Goal: Navigation & Orientation: Find specific page/section

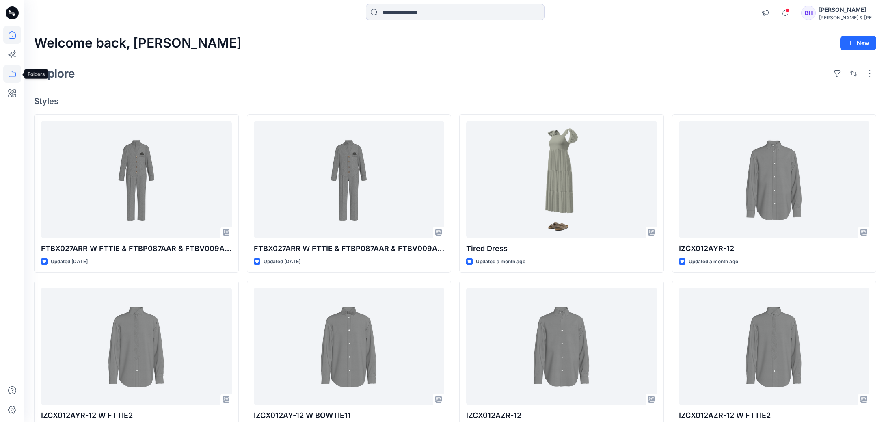
click at [7, 75] on icon at bounding box center [12, 74] width 18 height 18
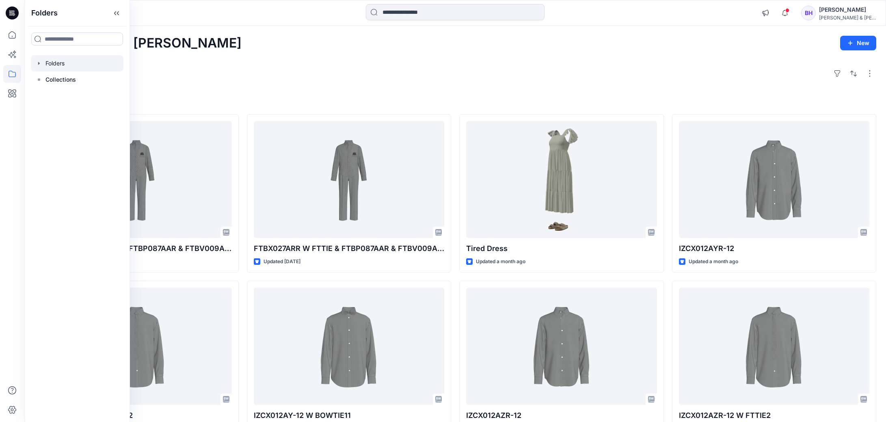
click at [42, 61] on div at bounding box center [77, 63] width 93 height 16
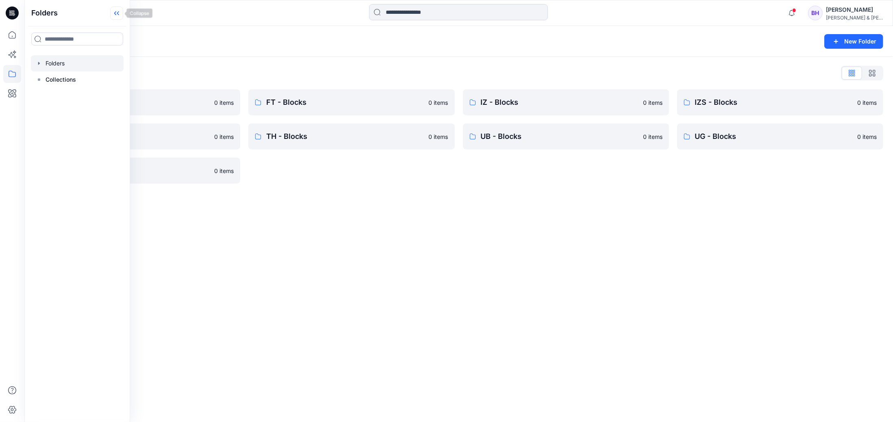
click at [119, 13] on icon at bounding box center [116, 13] width 13 height 13
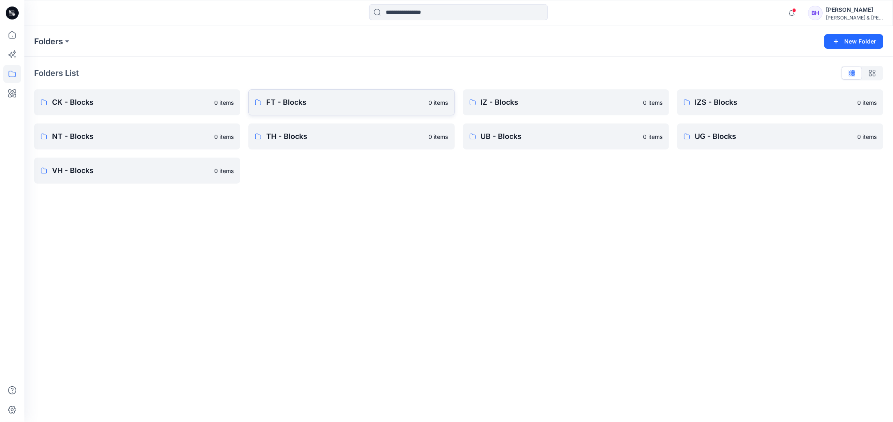
click at [314, 99] on p "FT - Blocks" at bounding box center [344, 102] width 157 height 11
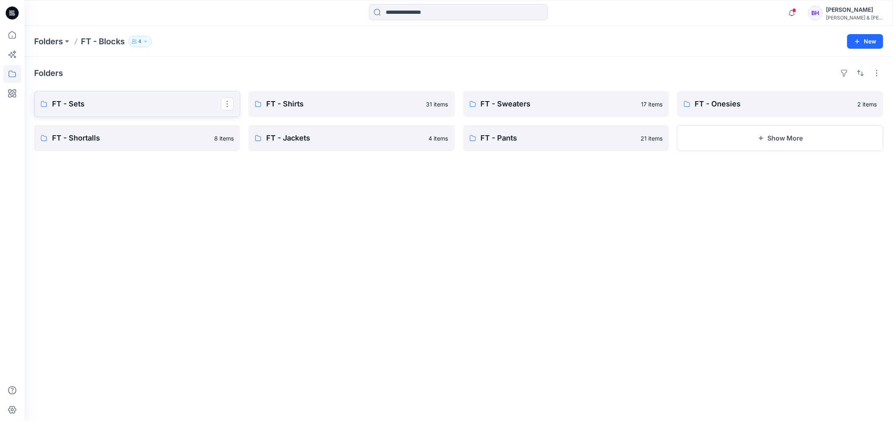
click at [136, 109] on p "FT - Sets" at bounding box center [136, 103] width 169 height 11
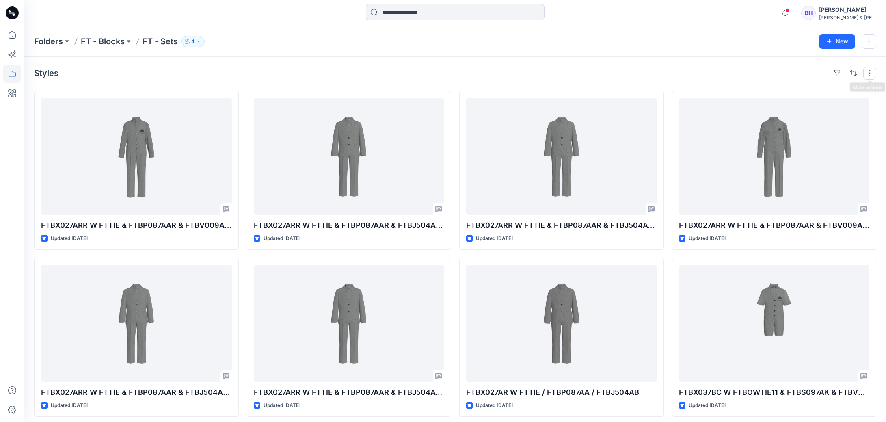
click at [871, 71] on button "button" at bounding box center [870, 73] width 13 height 13
click at [858, 93] on p "Layout" at bounding box center [835, 92] width 51 height 10
click at [761, 100] on p "Large Grid" at bounding box center [765, 100] width 41 height 10
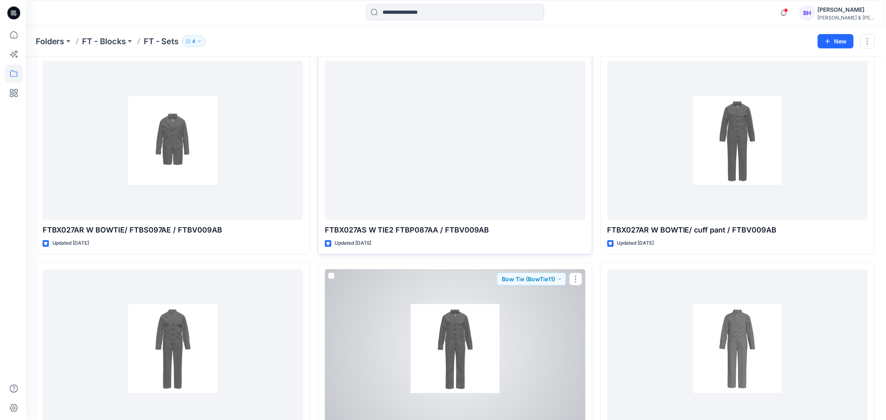
scroll to position [21289, 0]
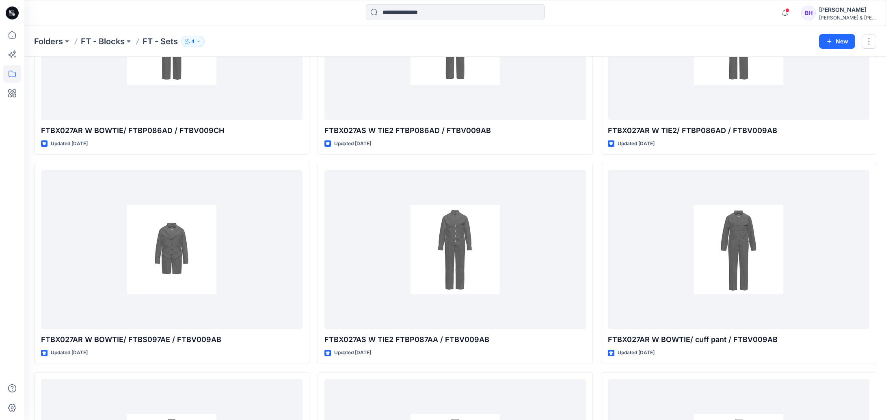
click at [449, 14] on input at bounding box center [455, 12] width 179 height 16
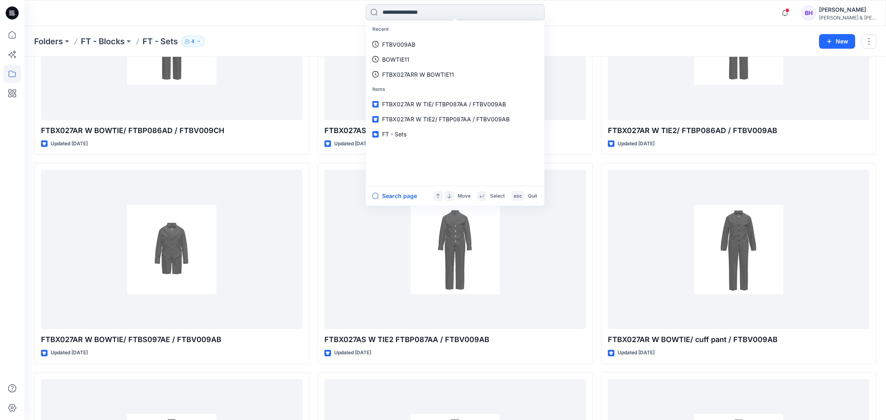
paste input "*****"
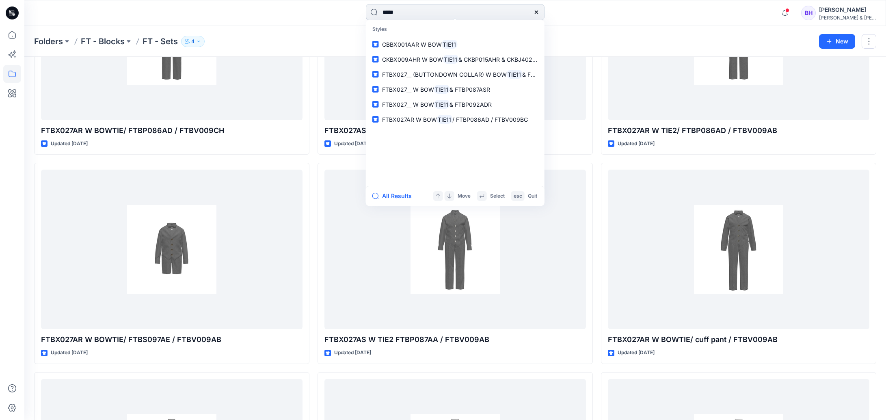
type input "*****"
click at [392, 30] on p "Styles" at bounding box center [456, 29] width 176 height 15
click at [395, 199] on button "All Results" at bounding box center [395, 196] width 45 height 10
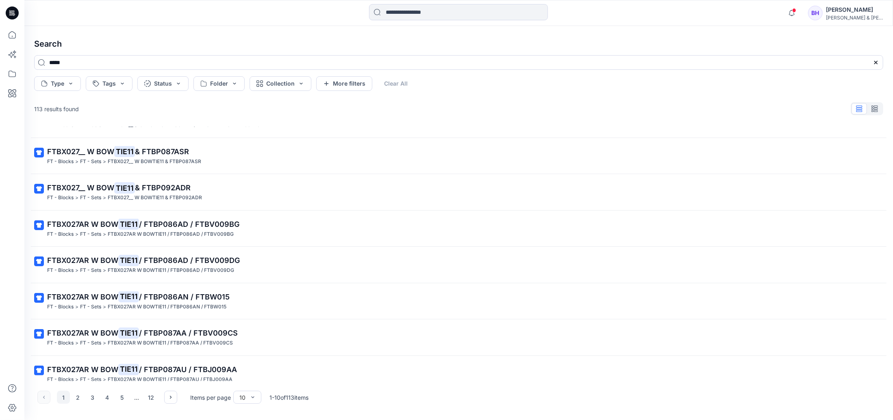
scroll to position [107, 0]
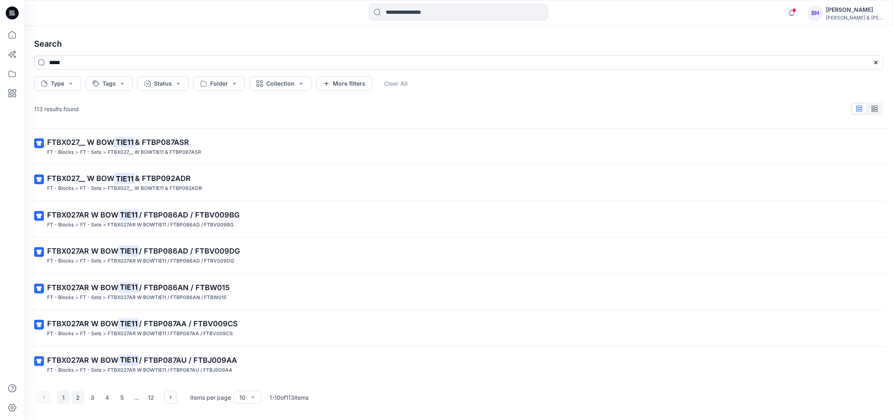
click at [76, 397] on button "2" at bounding box center [78, 397] width 13 height 13
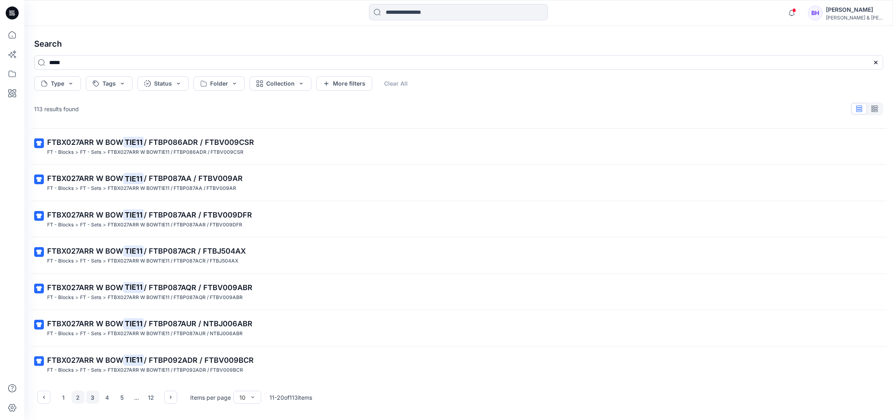
click at [93, 395] on button "3" at bounding box center [92, 397] width 13 height 13
click at [109, 397] on button "4" at bounding box center [107, 397] width 13 height 13
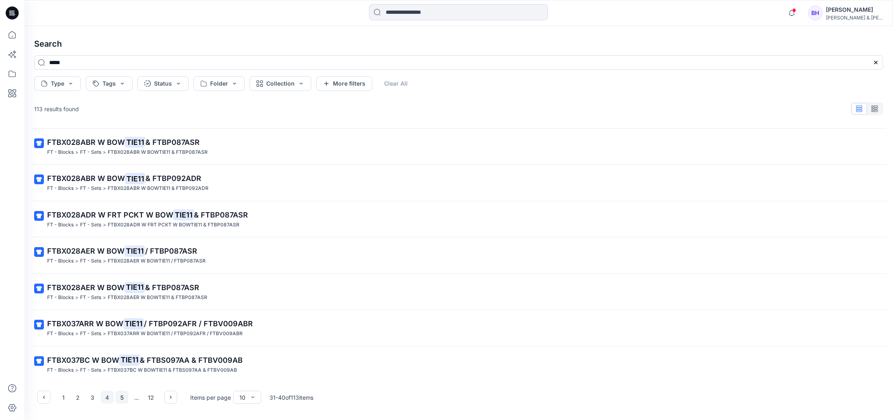
click at [123, 398] on button "5" at bounding box center [121, 397] width 13 height 13
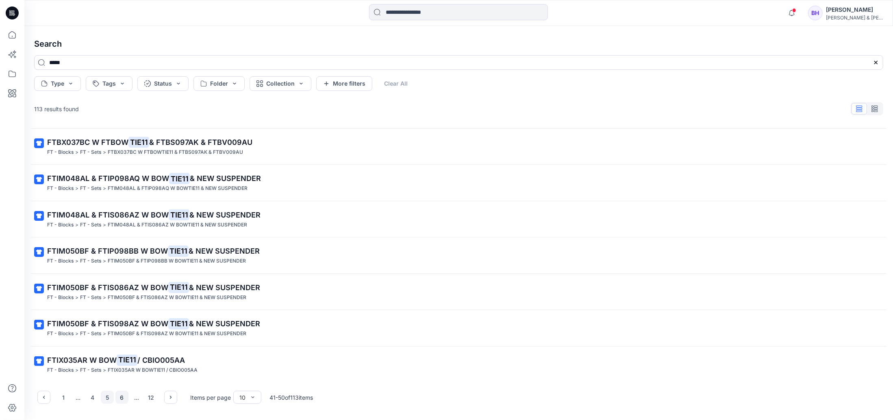
click at [122, 401] on button "6" at bounding box center [121, 397] width 13 height 13
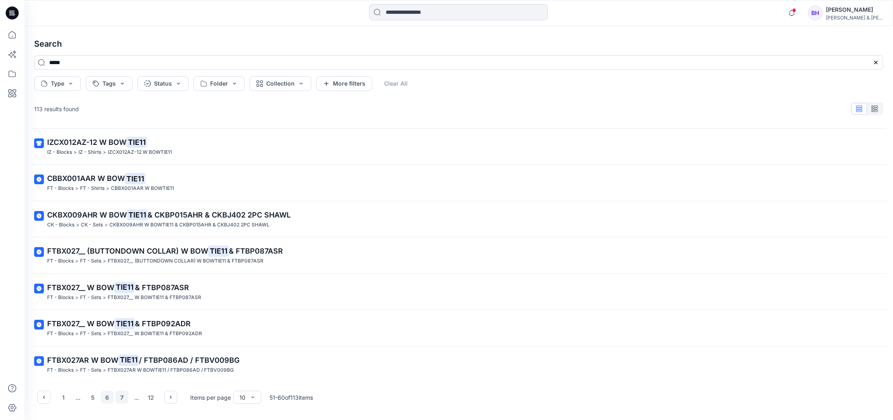
click at [125, 397] on button "7" at bounding box center [121, 397] width 13 height 13
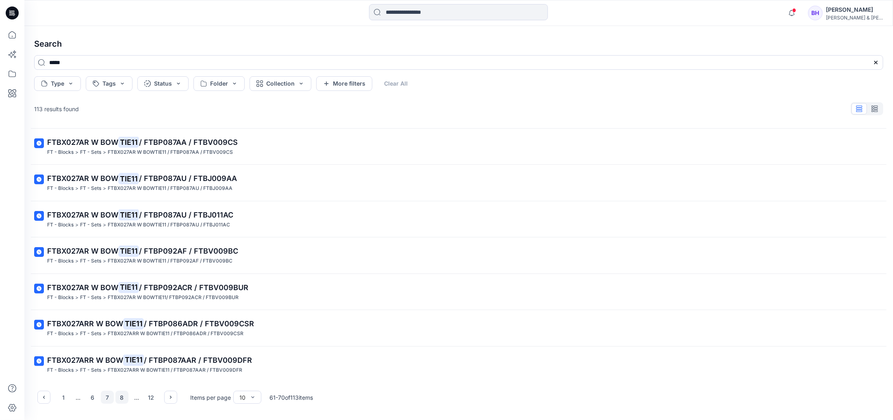
click at [122, 396] on button "8" at bounding box center [121, 397] width 13 height 13
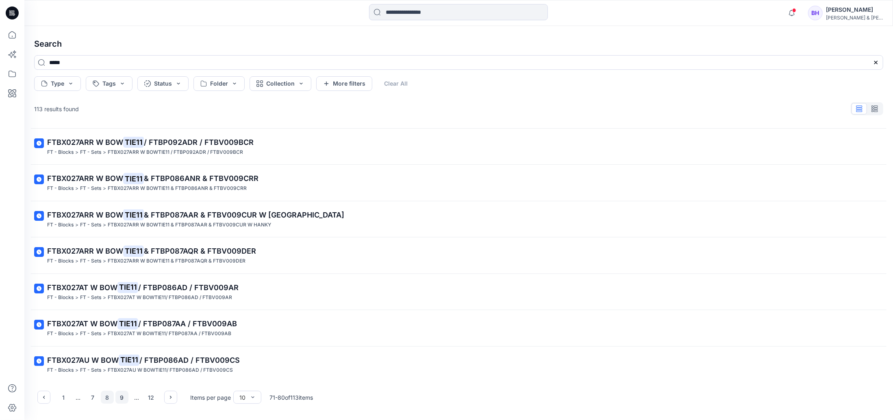
click at [122, 398] on button "9" at bounding box center [121, 397] width 13 height 13
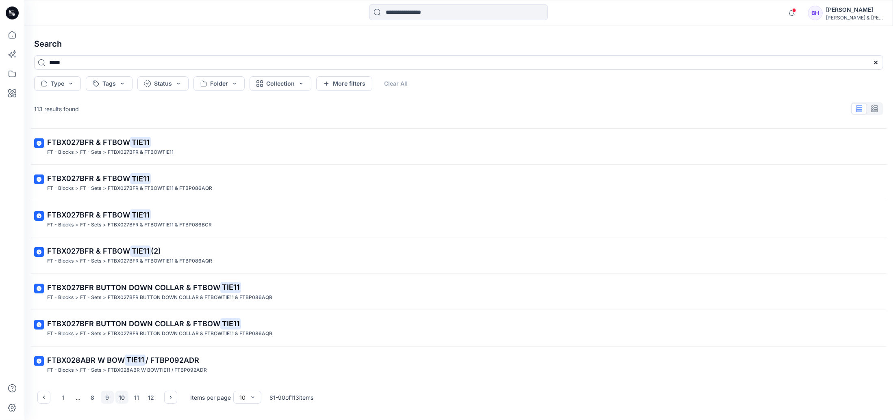
click at [120, 396] on button "10" at bounding box center [121, 397] width 13 height 13
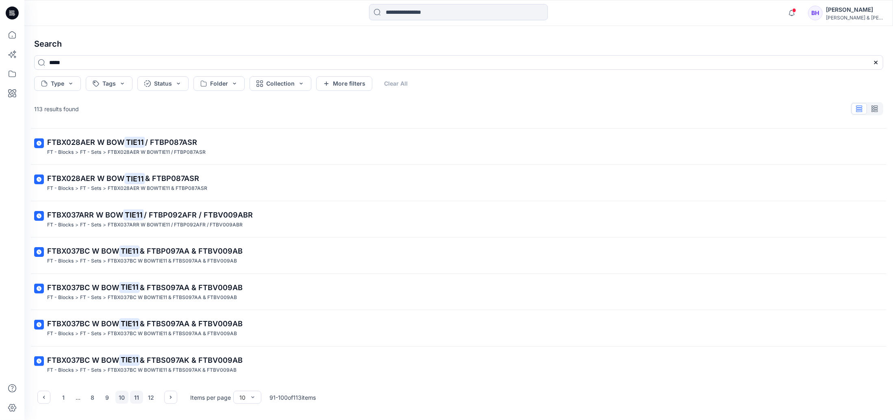
click at [141, 399] on button "11" at bounding box center [136, 397] width 13 height 13
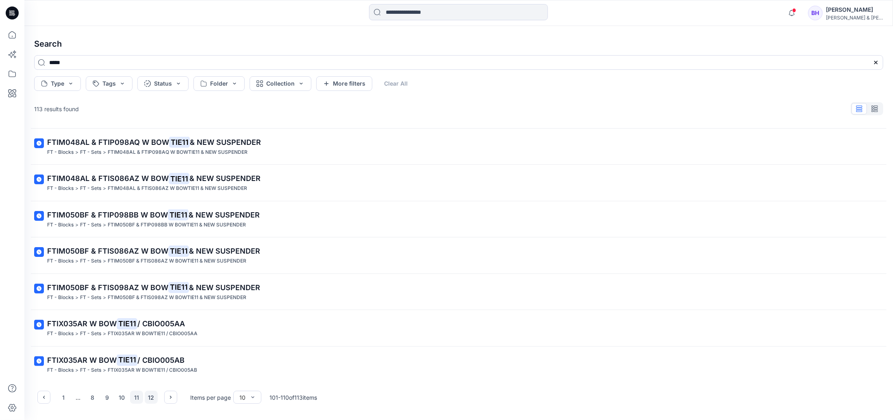
click at [152, 400] on button "12" at bounding box center [151, 397] width 13 height 13
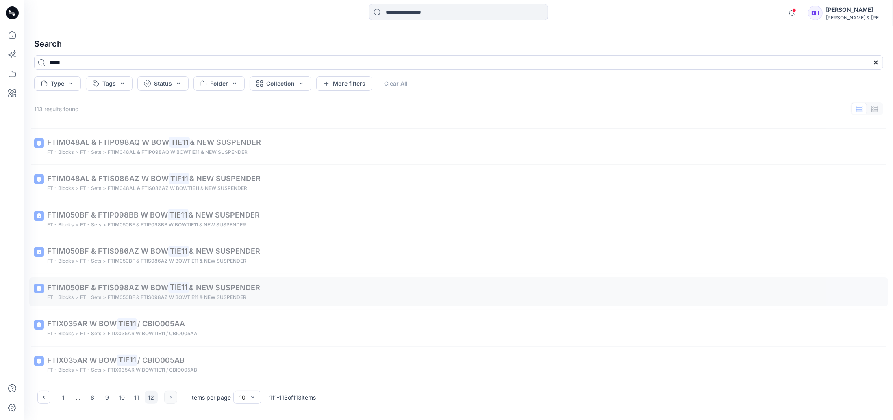
scroll to position [0, 0]
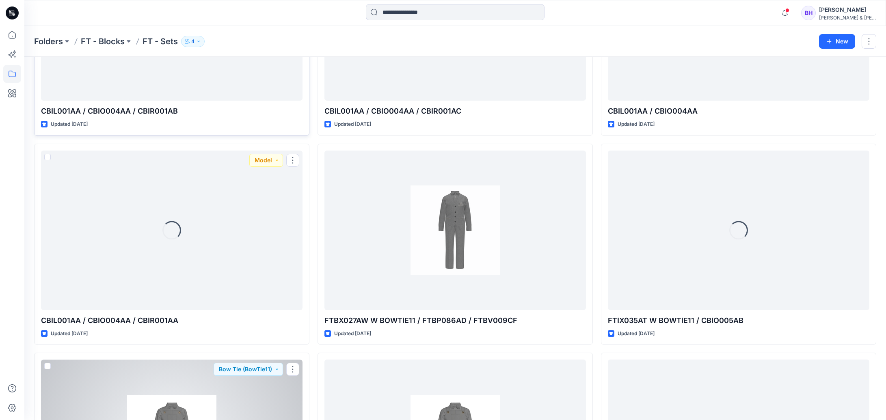
scroll to position [17551, 0]
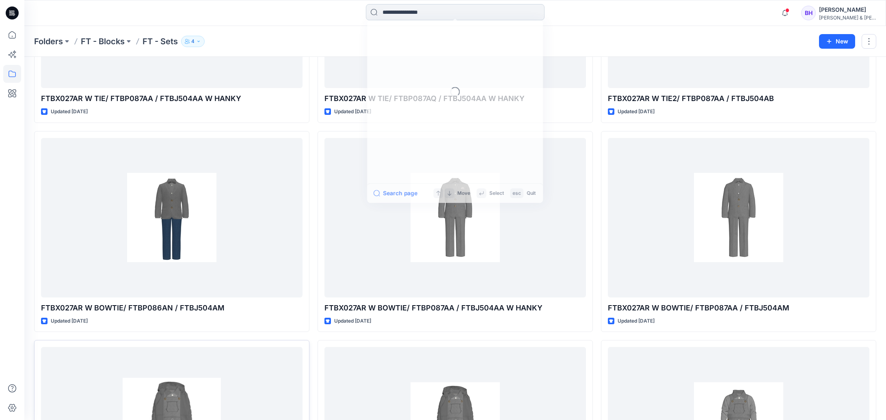
click at [435, 17] on input at bounding box center [455, 12] width 179 height 16
paste input "*********"
type input "*********"
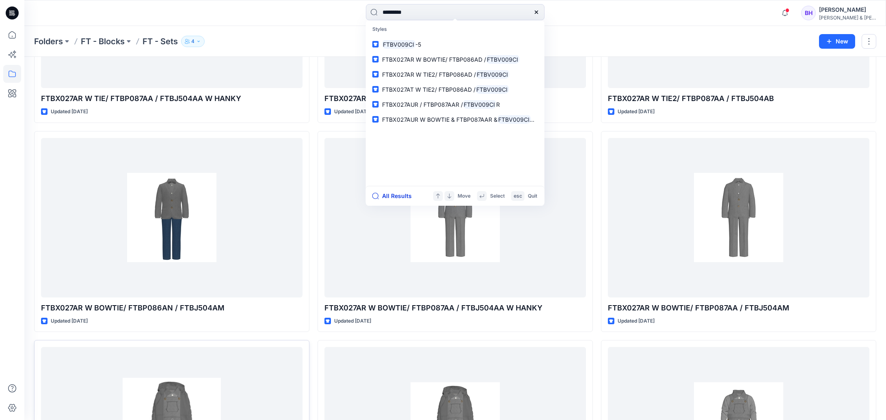
click at [402, 195] on button "All Results" at bounding box center [395, 196] width 45 height 10
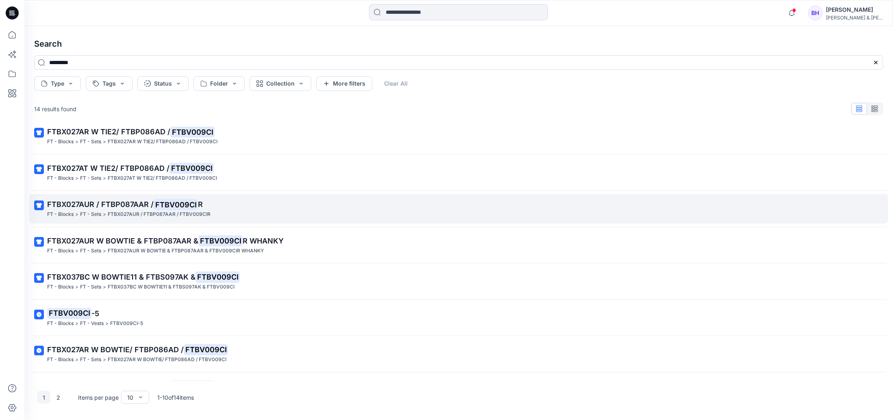
scroll to position [107, 0]
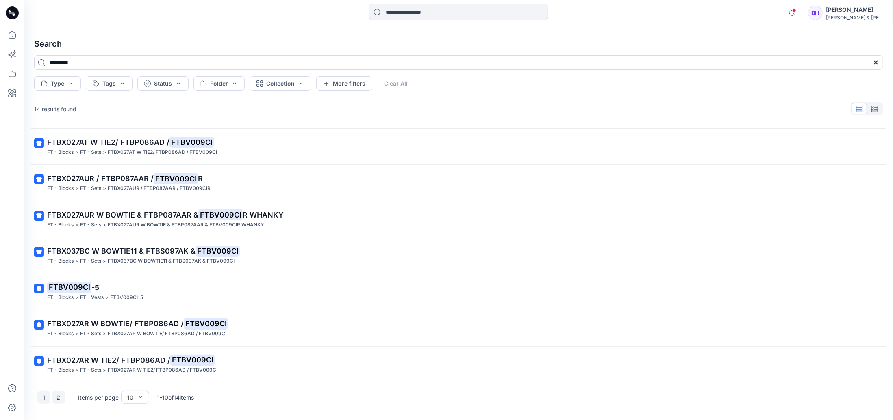
click at [59, 399] on button "2" at bounding box center [58, 397] width 13 height 13
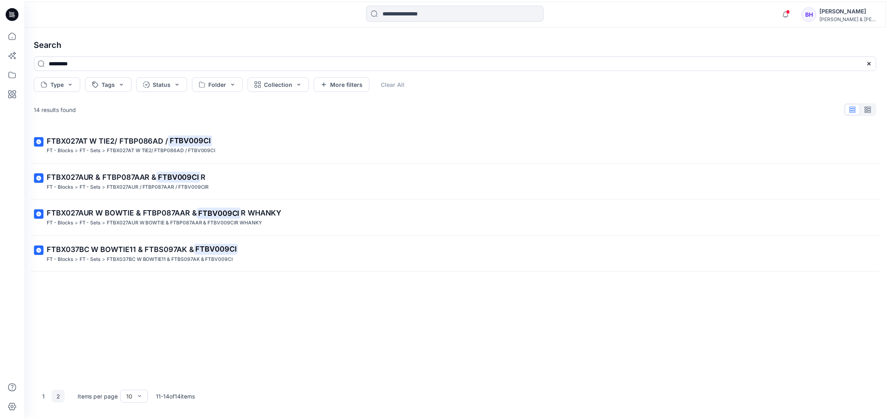
scroll to position [0, 0]
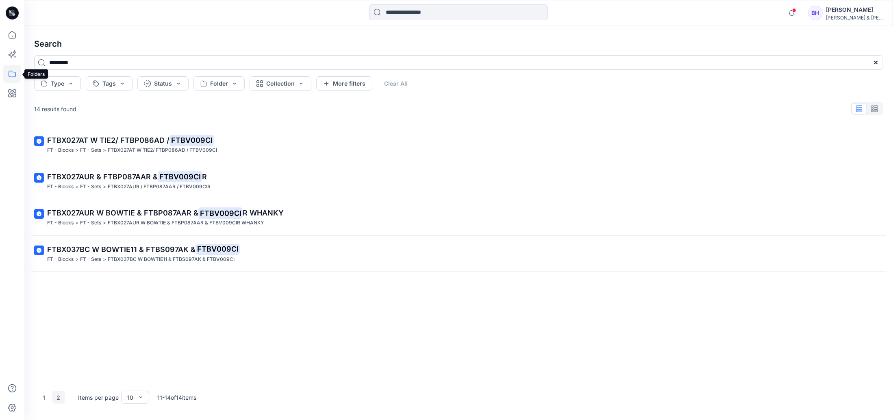
click at [11, 77] on icon at bounding box center [12, 74] width 7 height 7
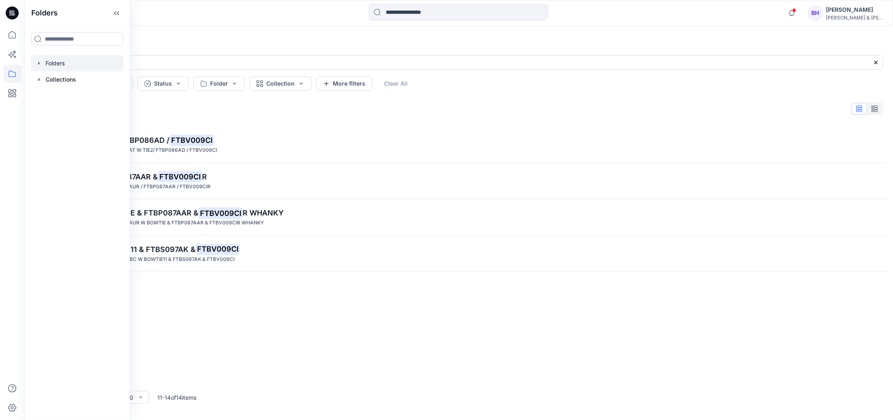
click at [59, 66] on div at bounding box center [77, 63] width 93 height 16
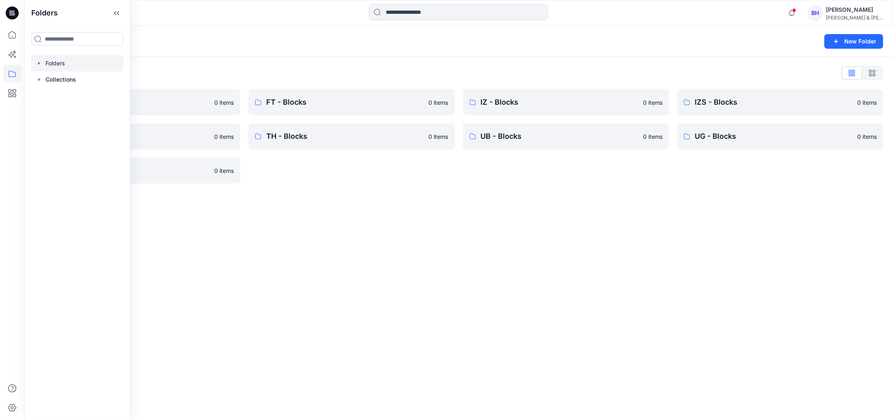
click at [296, 195] on div "Folders New Folder Folders List CK - Blocks 0 items NT - Blocks 0 items VH - Bl…" at bounding box center [458, 223] width 868 height 394
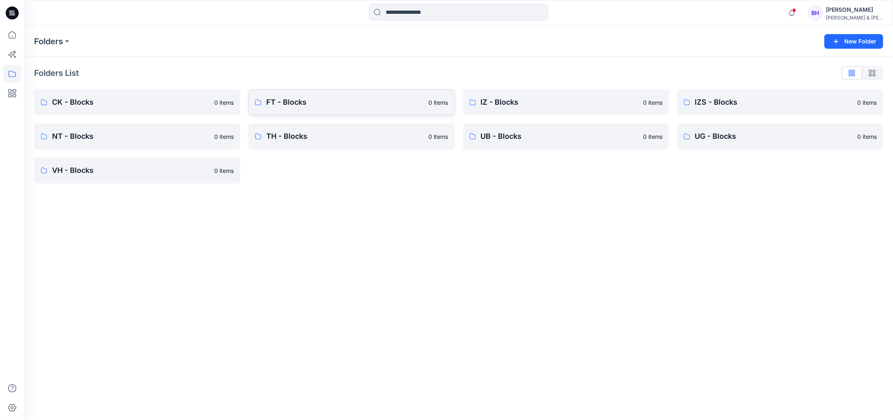
click at [319, 95] on link "FT - Blocks 0 items" at bounding box center [351, 102] width 206 height 26
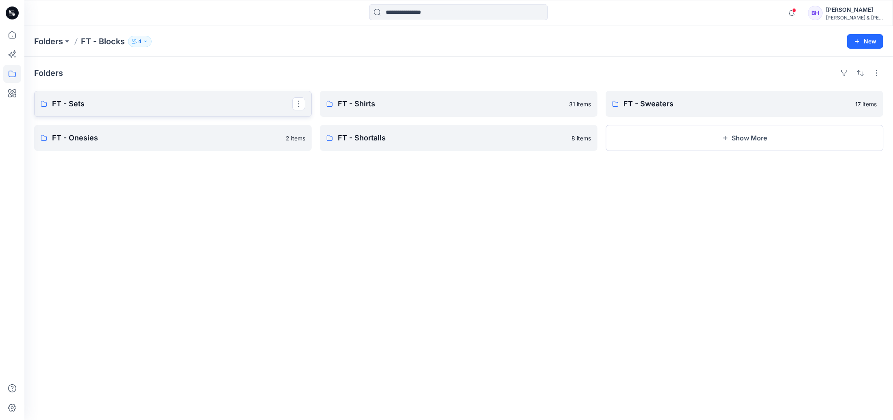
click at [102, 111] on link "FT - Sets" at bounding box center [172, 104] width 277 height 26
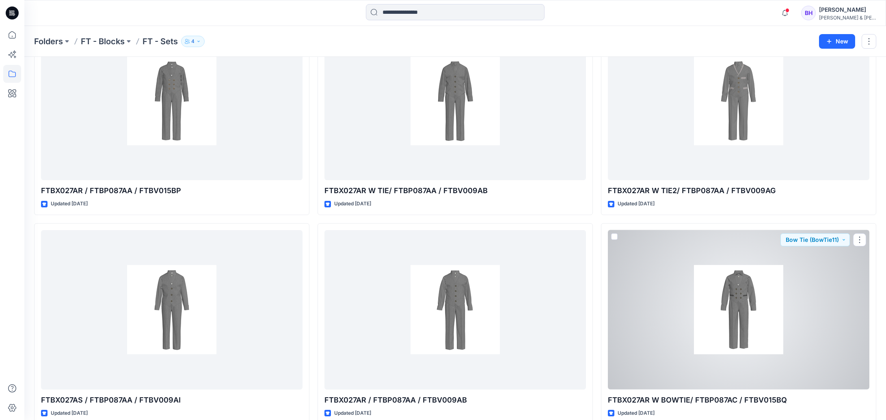
scroll to position [21859, 0]
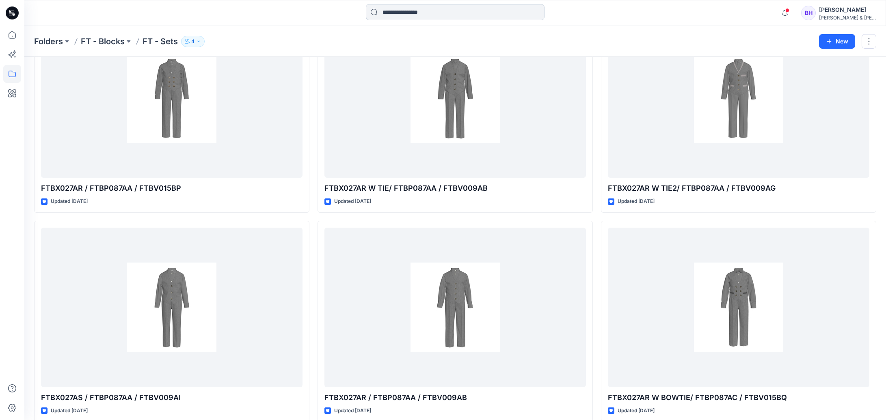
click at [420, 10] on input at bounding box center [455, 12] width 179 height 16
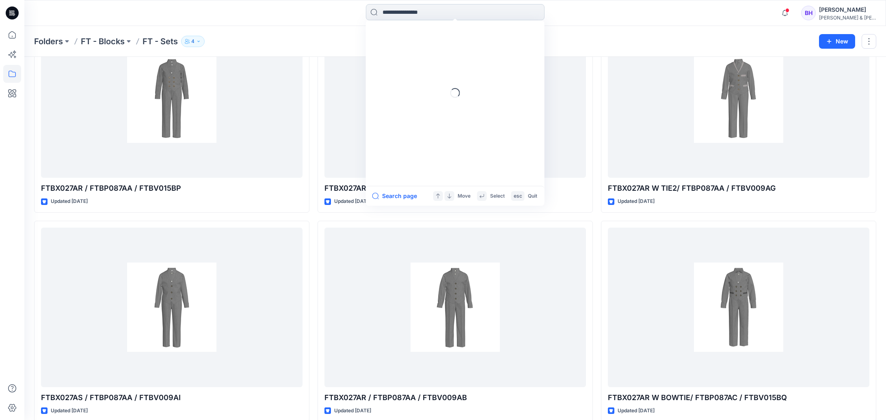
paste input "*********"
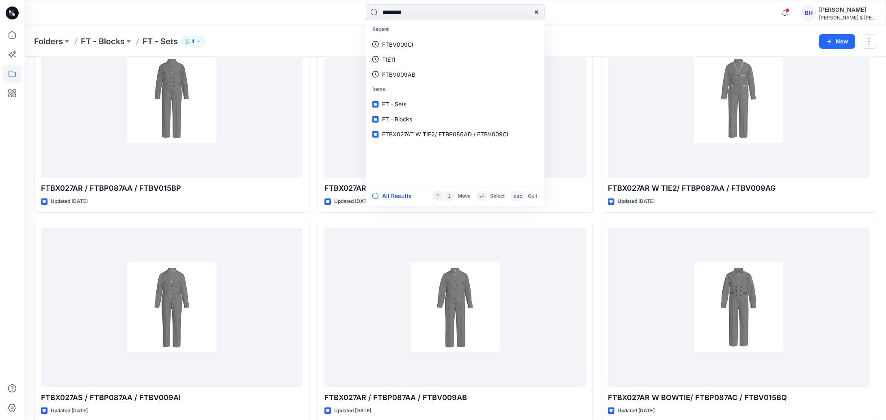
type input "*********"
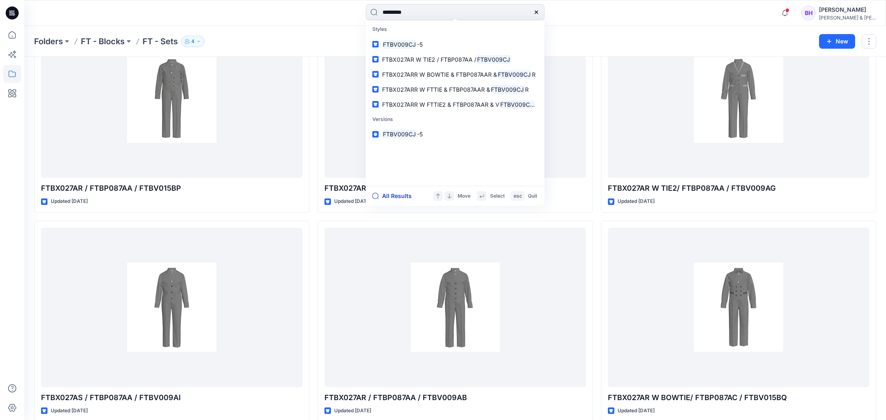
click at [402, 194] on button "All Results" at bounding box center [395, 196] width 45 height 10
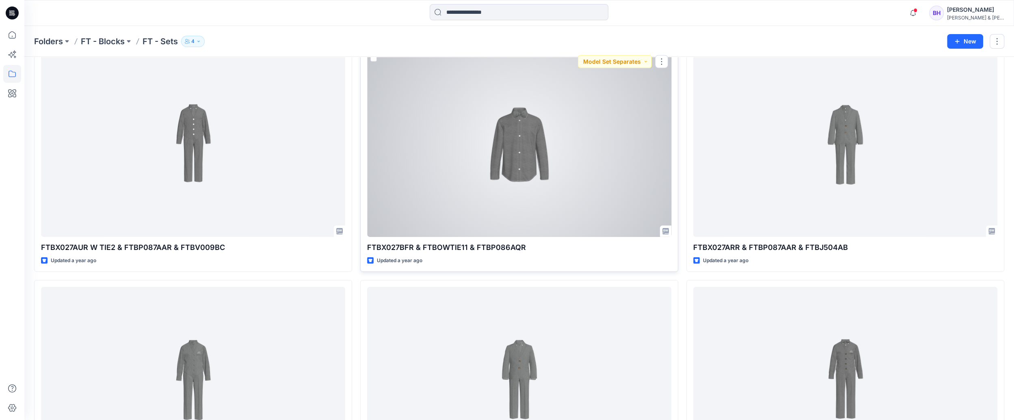
scroll to position [2397, 0]
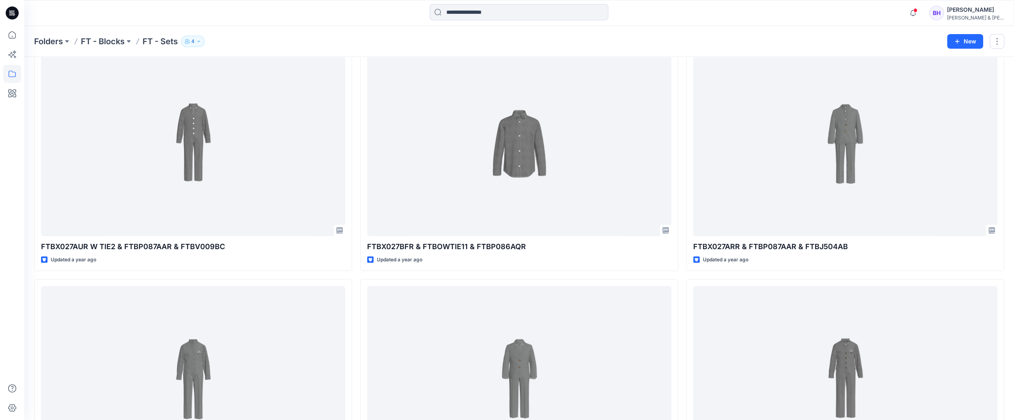
click at [462, 40] on div "Folders FT - Blocks FT - Sets 4" at bounding box center [487, 41] width 907 height 11
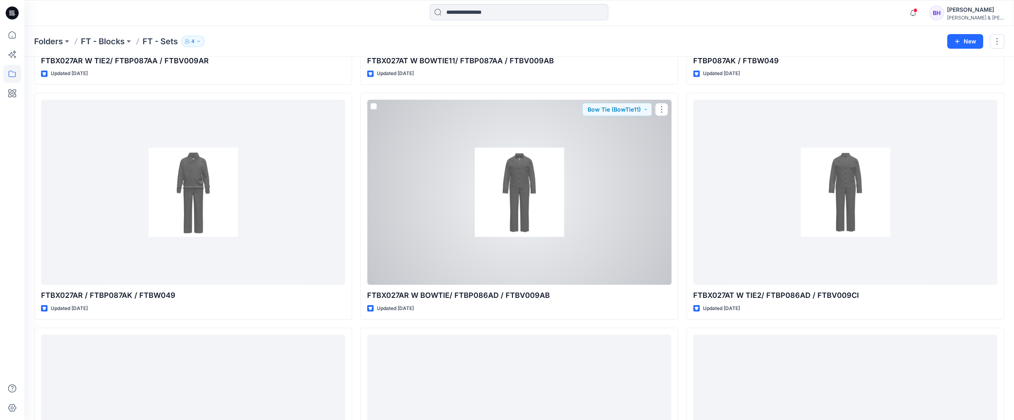
scroll to position [23278, 0]
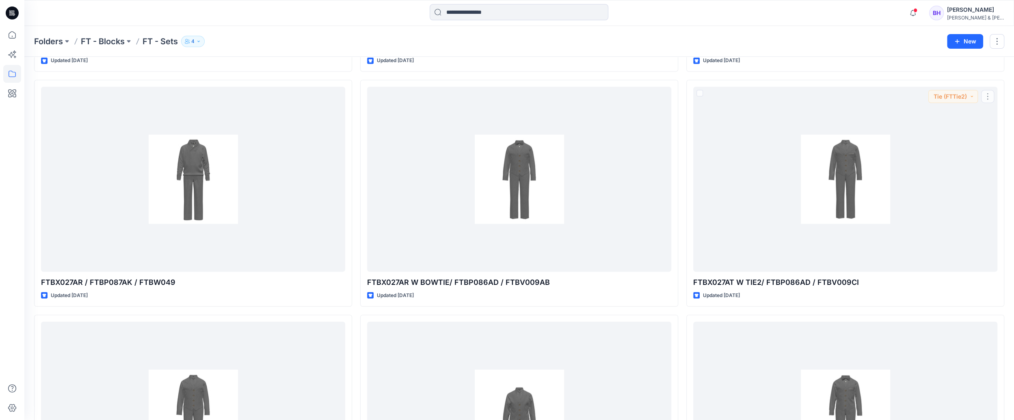
drag, startPoint x: 862, startPoint y: 181, endPoint x: 763, endPoint y: 16, distance: 192.4
click at [763, 16] on div at bounding box center [519, 13] width 495 height 18
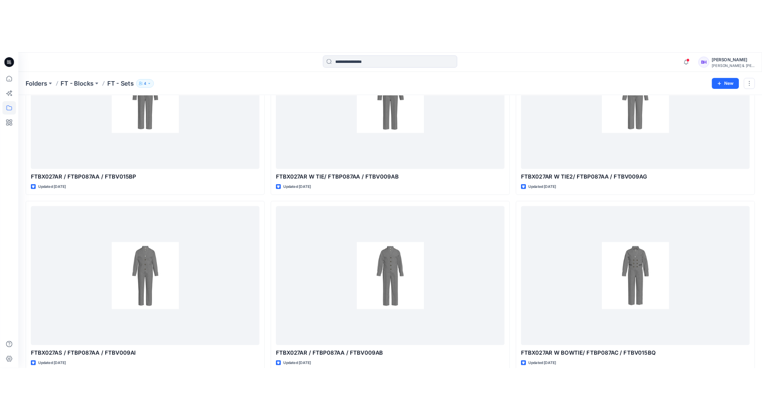
scroll to position [19211, 0]
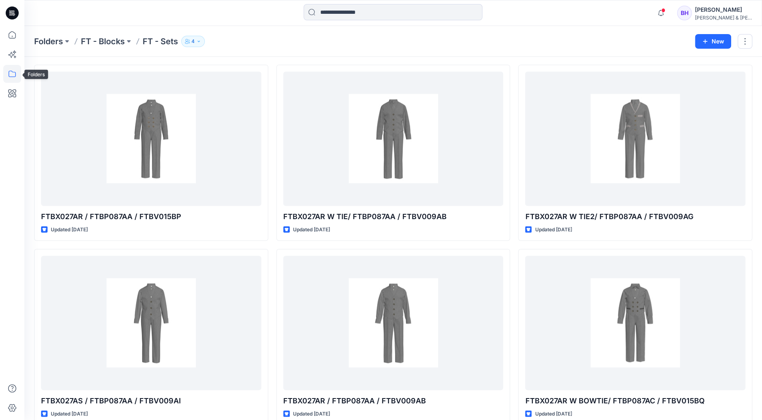
click at [15, 73] on icon at bounding box center [12, 74] width 18 height 18
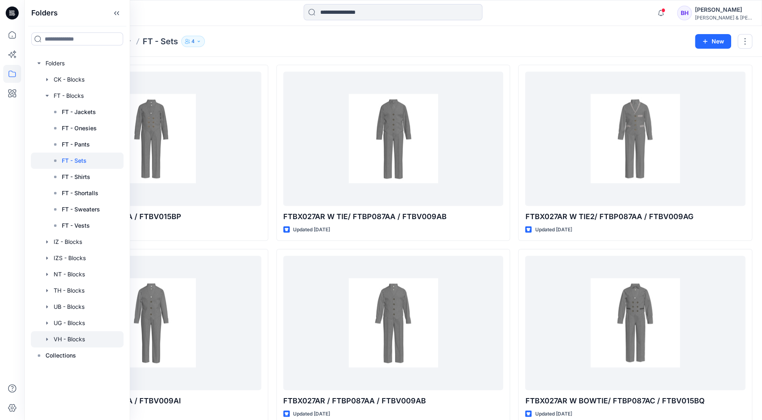
click at [75, 337] on div at bounding box center [77, 340] width 93 height 16
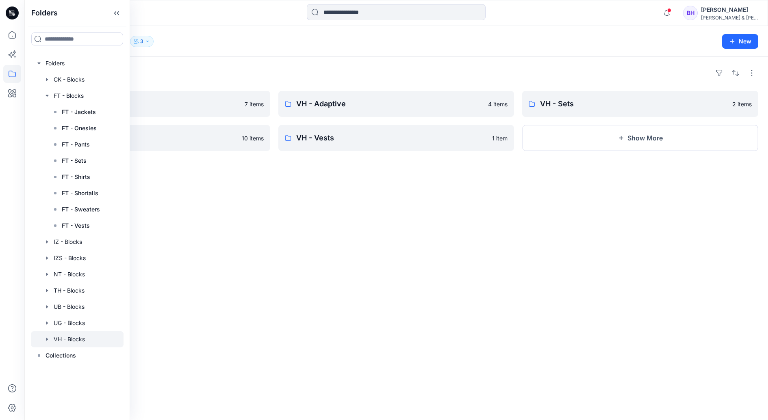
click at [233, 208] on div "Folders VH - Pants 7 items VH - Jackets 10 items VH - Adaptive 4 items VH - Ves…" at bounding box center [395, 239] width 743 height 364
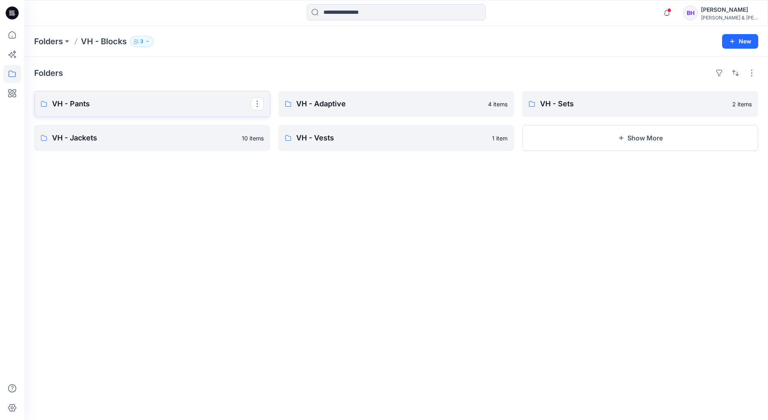
click at [95, 99] on p "VH - Pants" at bounding box center [151, 103] width 199 height 11
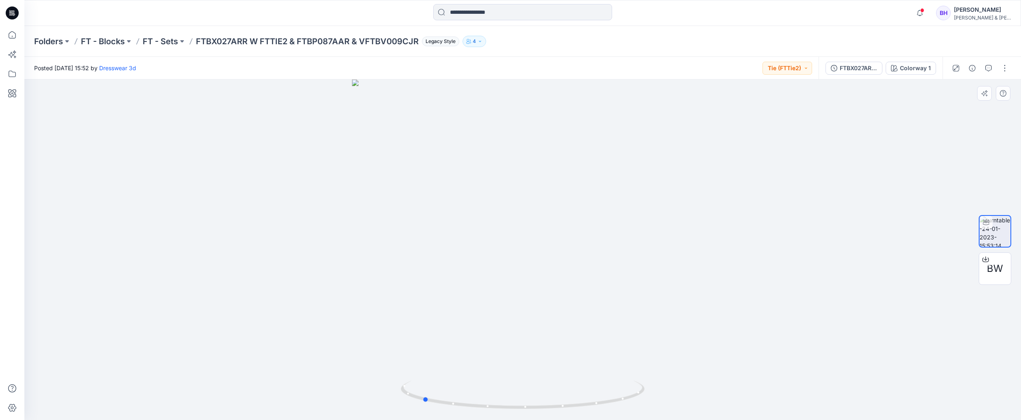
drag, startPoint x: 552, startPoint y: 199, endPoint x: 469, endPoint y: 206, distance: 83.2
click at [469, 206] on div at bounding box center [522, 250] width 996 height 341
drag, startPoint x: 564, startPoint y: 169, endPoint x: 457, endPoint y: 171, distance: 106.9
click at [457, 171] on div at bounding box center [522, 250] width 996 height 341
click at [892, 265] on span "BW" at bounding box center [994, 269] width 16 height 15
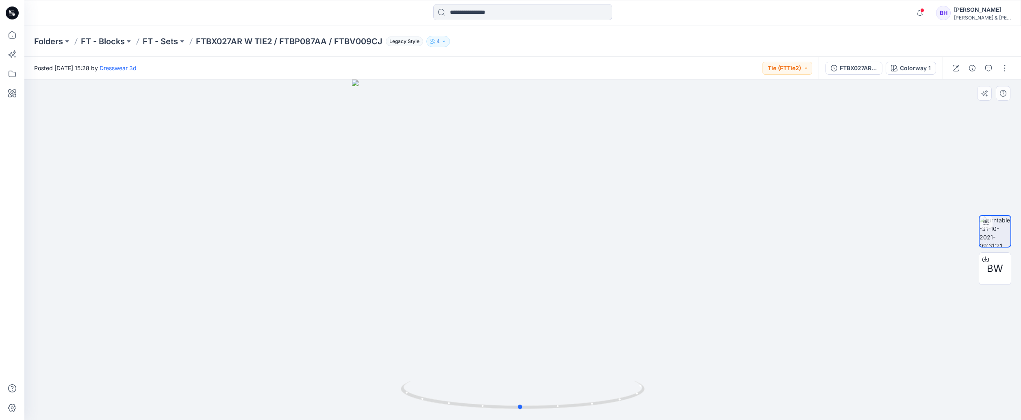
drag, startPoint x: 559, startPoint y: 203, endPoint x: 556, endPoint y: 146, distance: 56.9
click at [556, 146] on div at bounding box center [522, 250] width 996 height 341
drag, startPoint x: 559, startPoint y: 190, endPoint x: 455, endPoint y: 205, distance: 105.0
click at [455, 205] on div at bounding box center [522, 250] width 996 height 341
drag, startPoint x: 536, startPoint y: 189, endPoint x: 423, endPoint y: 205, distance: 114.4
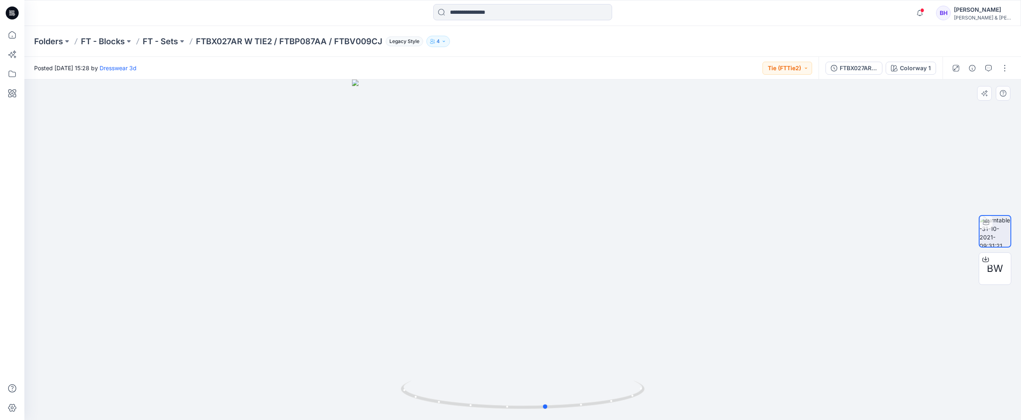
click at [423, 205] on div at bounding box center [522, 250] width 996 height 341
drag, startPoint x: 537, startPoint y: 107, endPoint x: 539, endPoint y: 182, distance: 74.8
click at [522, 217] on img at bounding box center [522, 250] width 525 height 341
drag, startPoint x: 591, startPoint y: 187, endPoint x: 612, endPoint y: 6, distance: 182.4
drag, startPoint x: 539, startPoint y: 290, endPoint x: 548, endPoint y: 250, distance: 40.3
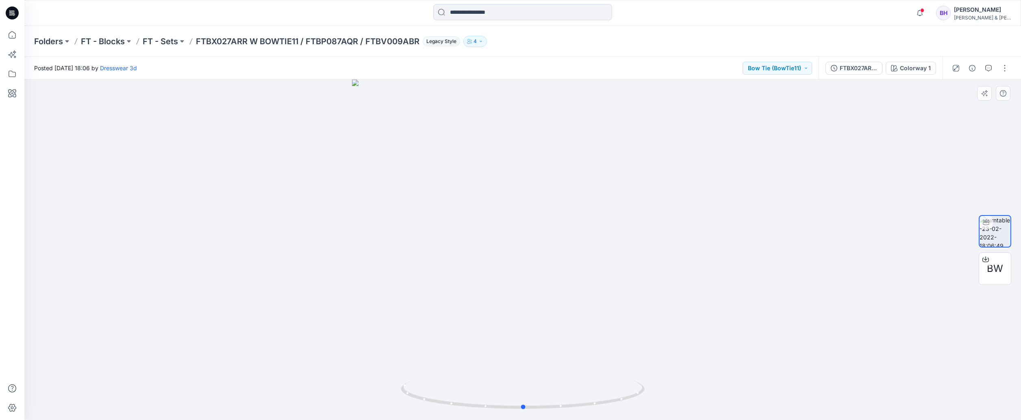
click at [542, 149] on div at bounding box center [522, 250] width 996 height 341
drag, startPoint x: 532, startPoint y: 356, endPoint x: 528, endPoint y: 265, distance: 91.5
click at [530, 267] on img at bounding box center [523, 193] width 636 height 456
drag, startPoint x: 543, startPoint y: 116, endPoint x: 538, endPoint y: 243, distance: 127.6
click at [538, 243] on img at bounding box center [523, 242] width 636 height 358
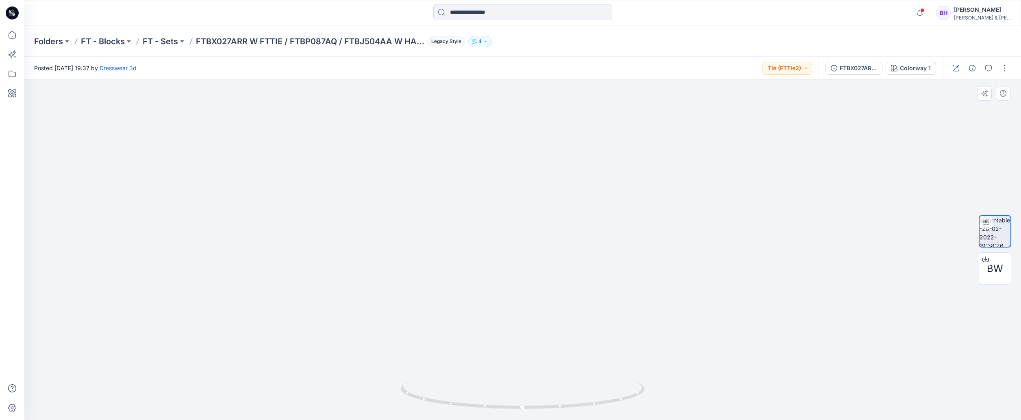
drag, startPoint x: 535, startPoint y: 111, endPoint x: 527, endPoint y: 186, distance: 75.6
click at [527, 186] on img at bounding box center [522, 242] width 525 height 358
drag, startPoint x: 524, startPoint y: 306, endPoint x: 535, endPoint y: 238, distance: 68.7
click at [535, 238] on img at bounding box center [522, 200] width 599 height 439
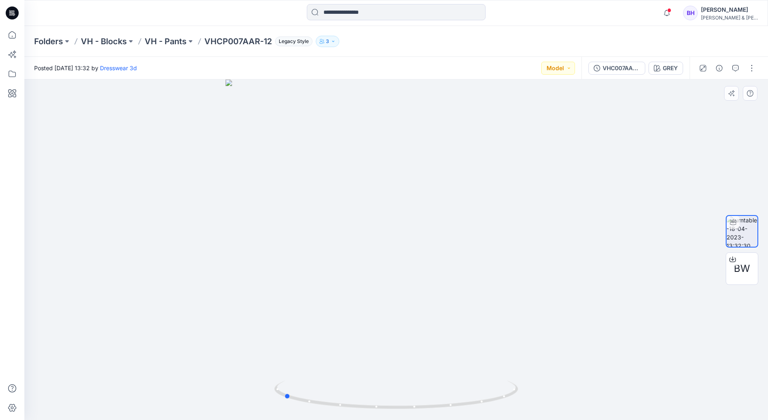
drag, startPoint x: 413, startPoint y: 202, endPoint x: 303, endPoint y: 225, distance: 111.7
click at [303, 225] on div at bounding box center [395, 250] width 743 height 341
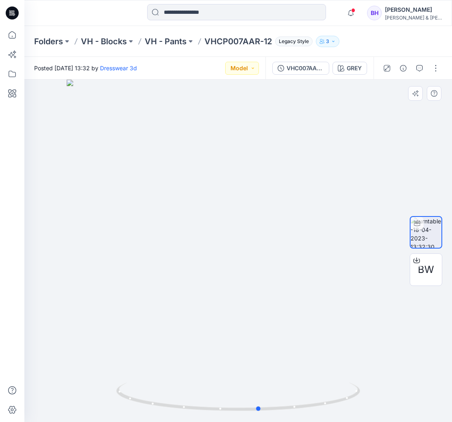
drag, startPoint x: 261, startPoint y: 212, endPoint x: 175, endPoint y: 212, distance: 86.5
click at [175, 212] on div at bounding box center [237, 251] width 427 height 342
drag, startPoint x: 251, startPoint y: 179, endPoint x: 265, endPoint y: 109, distance: 71.2
click at [265, 109] on img at bounding box center [245, 161] width 710 height 522
drag, startPoint x: 284, startPoint y: 242, endPoint x: 264, endPoint y: 256, distance: 23.9
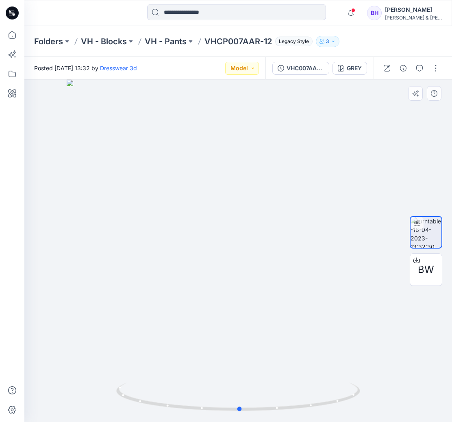
click at [264, 256] on div at bounding box center [237, 251] width 427 height 342
drag, startPoint x: 269, startPoint y: 96, endPoint x: 278, endPoint y: 278, distance: 181.9
click at [278, 278] on img at bounding box center [247, 243] width 746 height 358
drag, startPoint x: 294, startPoint y: 183, endPoint x: 350, endPoint y: 140, distance: 70.4
click at [350, 140] on img at bounding box center [293, 222] width 673 height 400
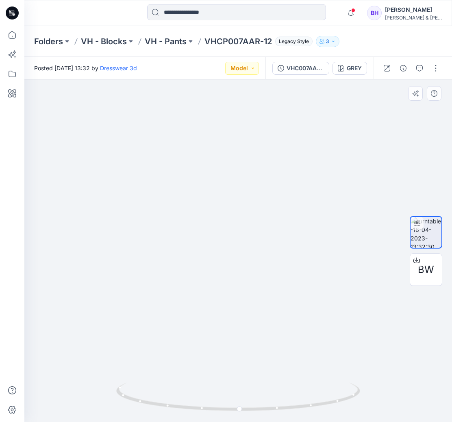
drag, startPoint x: 334, startPoint y: 153, endPoint x: 290, endPoint y: 164, distance: 45.9
drag, startPoint x: 280, startPoint y: 169, endPoint x: 271, endPoint y: 150, distance: 21.3
click at [271, 150] on img at bounding box center [226, 216] width 673 height 412
drag, startPoint x: 264, startPoint y: 184, endPoint x: 255, endPoint y: 184, distance: 9.4
drag, startPoint x: 350, startPoint y: 399, endPoint x: 273, endPoint y: 410, distance: 78.0
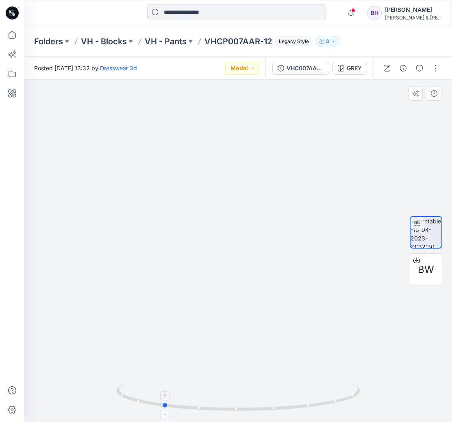
click at [273, 410] on icon at bounding box center [239, 398] width 246 height 30
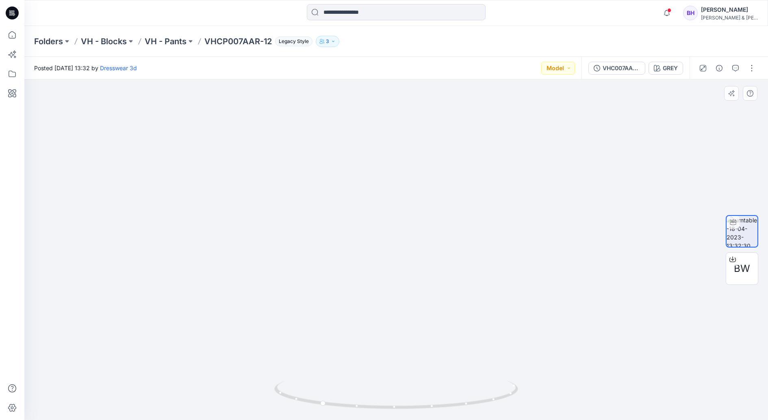
drag, startPoint x: 394, startPoint y: 176, endPoint x: 447, endPoint y: 179, distance: 53.3
drag, startPoint x: 461, startPoint y: 206, endPoint x: 366, endPoint y: 269, distance: 113.8
click at [501, 203] on img at bounding box center [396, 236] width 525 height 370
drag, startPoint x: 336, startPoint y: 299, endPoint x: 470, endPoint y: 279, distance: 135.5
click at [470, 279] on img at bounding box center [396, 224] width 525 height 392
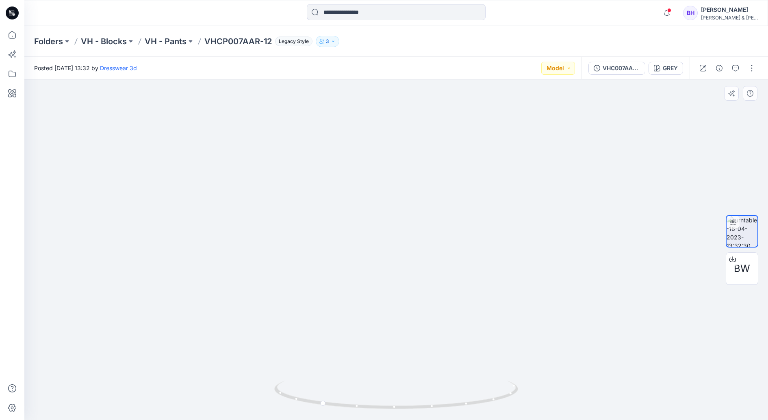
drag, startPoint x: 438, startPoint y: 319, endPoint x: 384, endPoint y: 323, distance: 54.7
click at [384, 323] on img at bounding box center [396, 231] width 525 height 380
drag, startPoint x: 411, startPoint y: 332, endPoint x: 504, endPoint y: 375, distance: 102.2
drag, startPoint x: 511, startPoint y: 395, endPoint x: 336, endPoint y: 416, distance: 177.1
click at [336, 416] on div at bounding box center [396, 400] width 244 height 41
